Goal: Task Accomplishment & Management: Complete application form

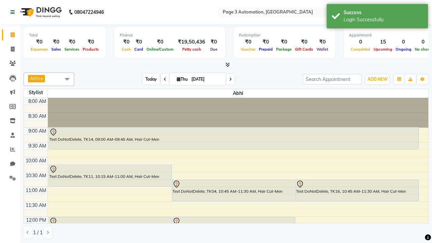
click at [148, 79] on span "Today" at bounding box center [151, 79] width 17 height 10
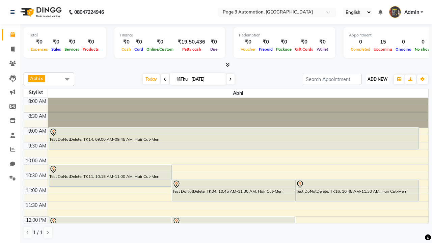
click at [378, 79] on span "ADD NEW" at bounding box center [378, 79] width 20 height 5
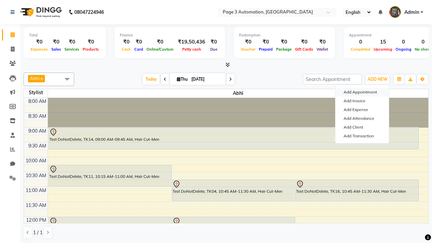
click at [362, 92] on button "Add Appointment" at bounding box center [362, 92] width 53 height 9
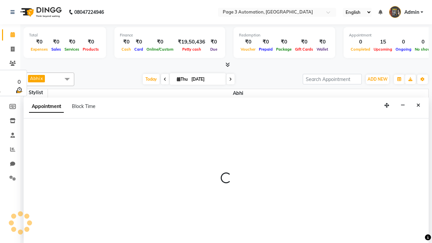
select select "tentative"
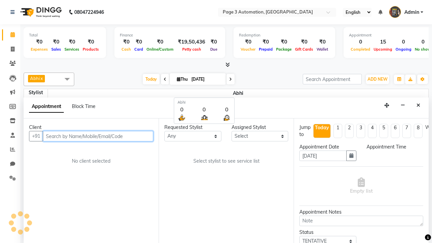
select select "540"
type input "8192346578"
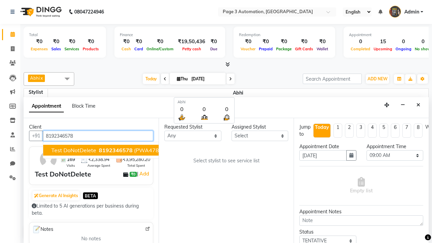
click at [99, 150] on span "8192346578" at bounding box center [116, 150] width 34 height 7
select select "93387"
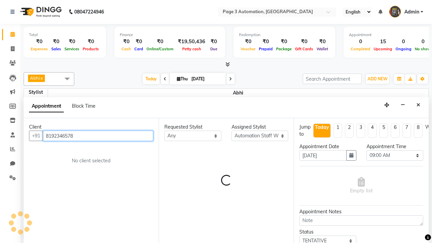
scroll to position [0, 0]
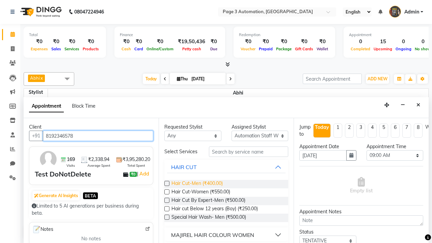
type input "8192346578"
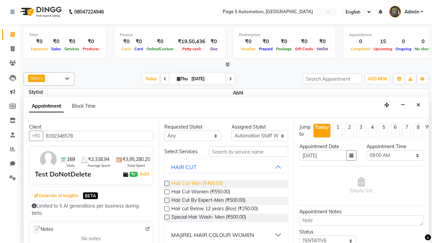
click at [197, 184] on span "Hair Cut-Men (₹400.00)" at bounding box center [197, 184] width 51 height 8
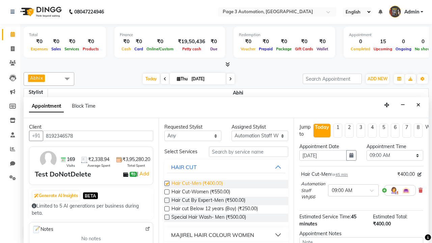
checkbox input "false"
click at [201, 192] on span "Hair Cut-Women (₹550.00)" at bounding box center [201, 192] width 59 height 8
checkbox input "true"
select select "720"
checkbox input "false"
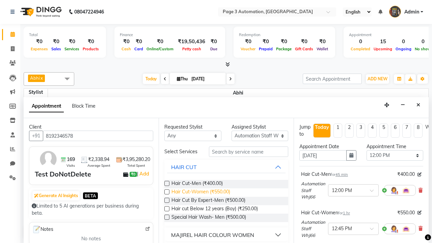
scroll to position [100, 0]
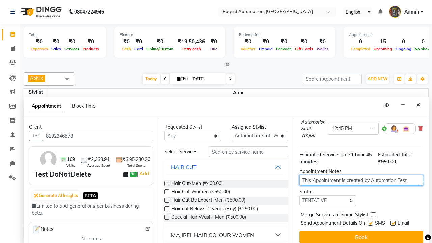
type textarea "This Appointment is created by Automation Test"
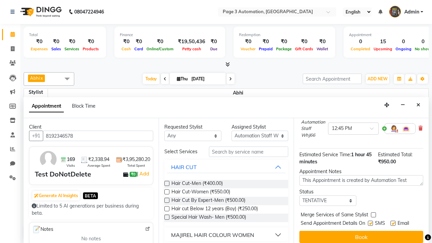
click at [370, 223] on label at bounding box center [370, 223] width 5 height 5
click at [370, 223] on input "checkbox" at bounding box center [370, 224] width 4 height 4
checkbox input "false"
click at [393, 223] on label at bounding box center [393, 223] width 5 height 5
click at [393, 223] on input "checkbox" at bounding box center [393, 224] width 4 height 4
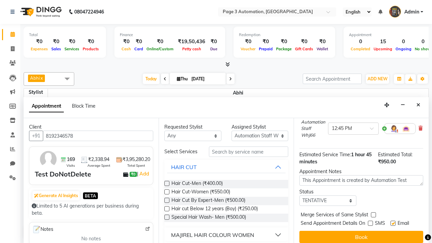
checkbox input "false"
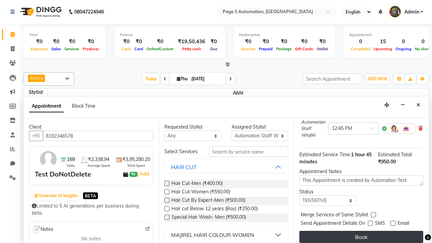
click at [361, 237] on button "Book" at bounding box center [362, 237] width 124 height 12
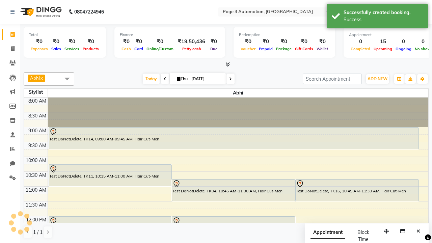
scroll to position [0, 0]
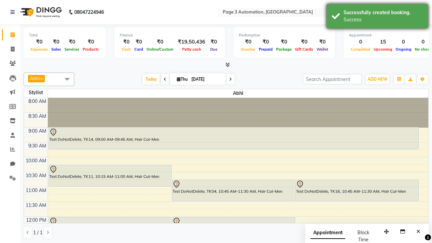
click at [378, 17] on div "Success" at bounding box center [383, 19] width 79 height 7
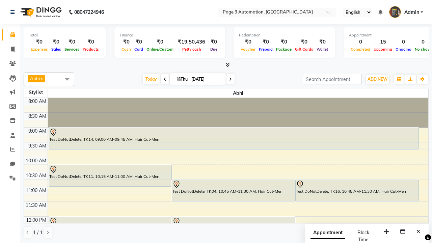
click at [67, 79] on span at bounding box center [67, 79] width 14 height 13
click at [0, 0] on div "Select All" at bounding box center [0, 0] width 0 height 0
checkbox input "true"
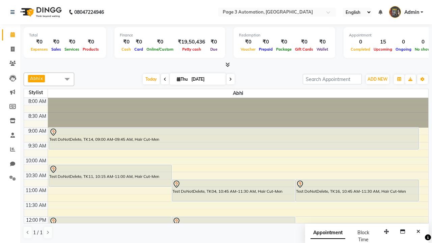
checkbox input "true"
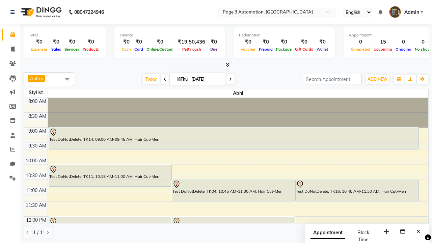
checkbox input "true"
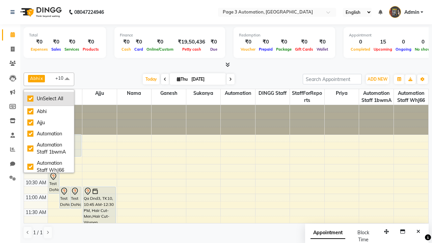
click at [49, 99] on div "UnSelect All" at bounding box center [48, 98] width 43 height 7
checkbox input "false"
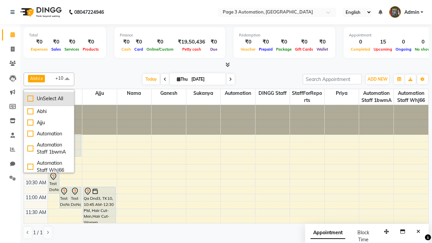
checkbox input "false"
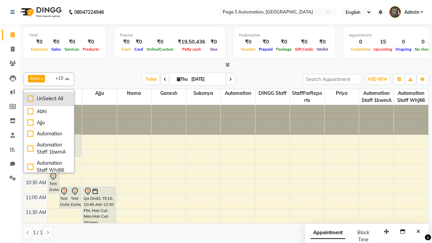
checkbox input "false"
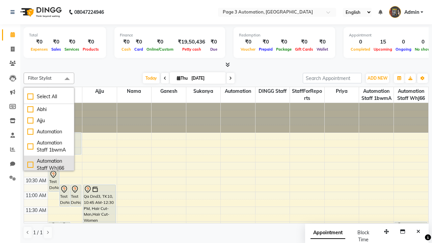
click at [49, 163] on div "Automation Staff WhJ66" at bounding box center [48, 165] width 43 height 14
checkbox input "true"
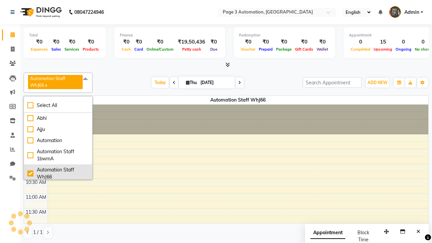
scroll to position [1, 0]
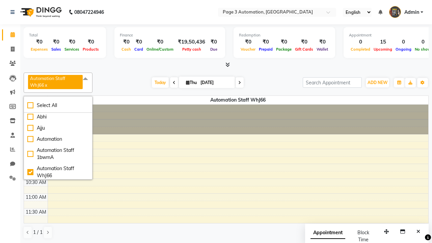
click at [86, 79] on span at bounding box center [86, 79] width 14 height 13
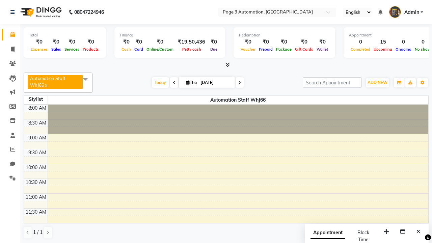
click at [234, 224] on div "Test DoNotDelete, TK19, 12:00 PM-12:45 PM, Hair Cut-Men" at bounding box center [234, 234] width 370 height 21
select select "7"
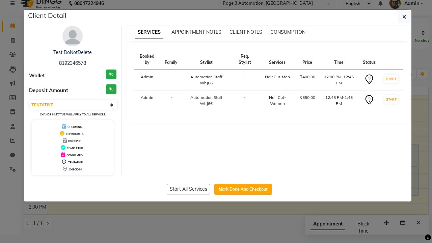
scroll to position [0, 0]
